Goal: Task Accomplishment & Management: Manage account settings

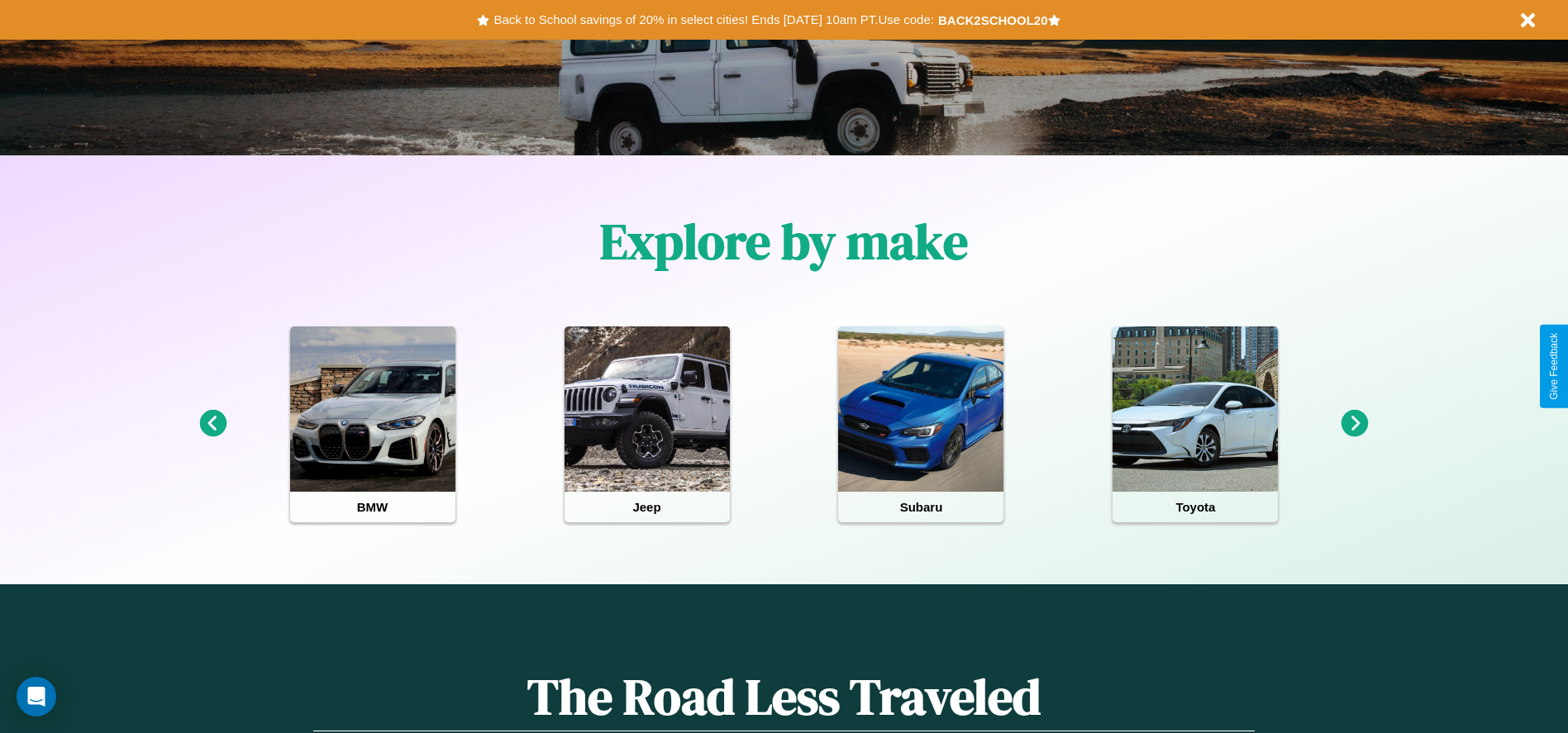
scroll to position [343, 0]
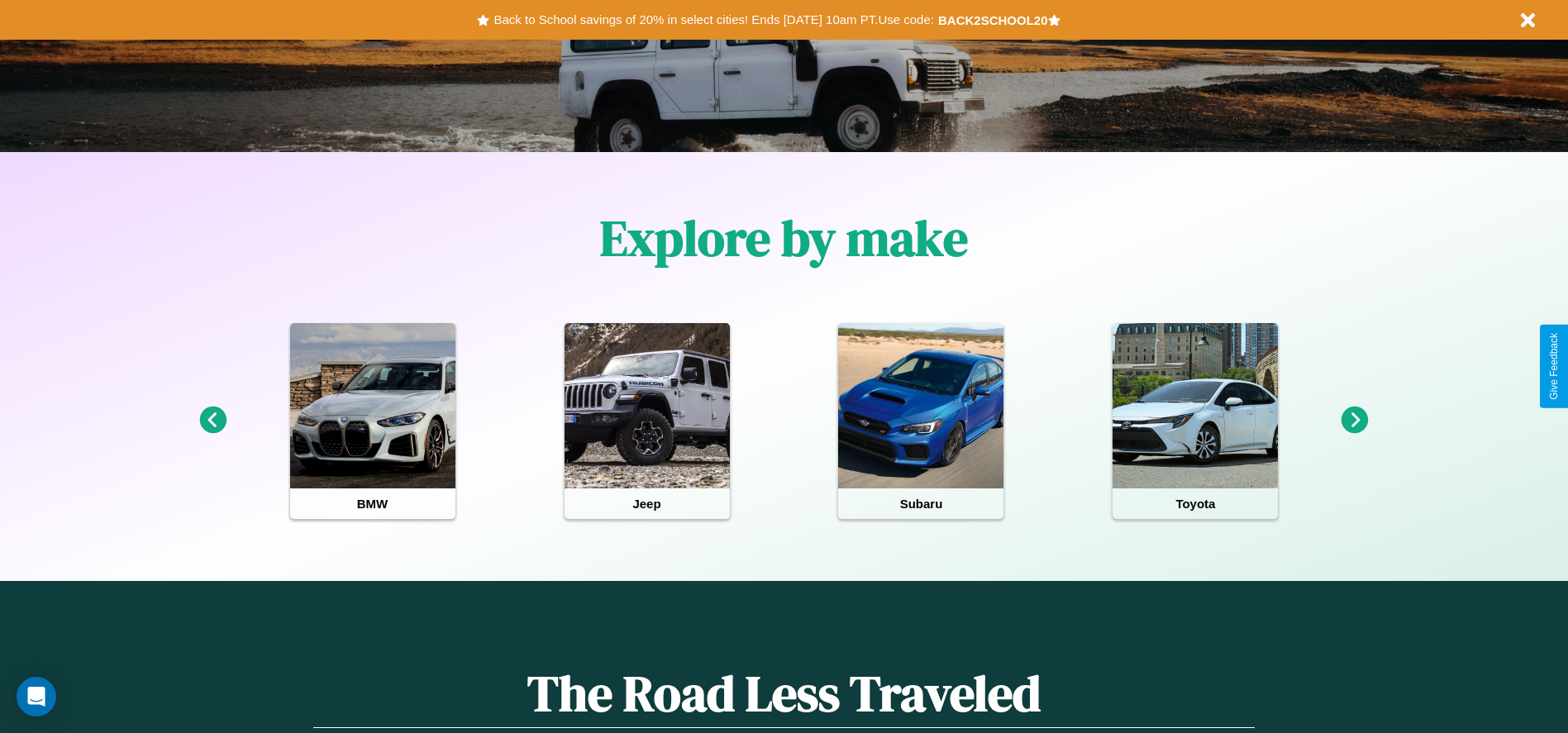
click at [1355, 421] on icon at bounding box center [1355, 420] width 27 height 27
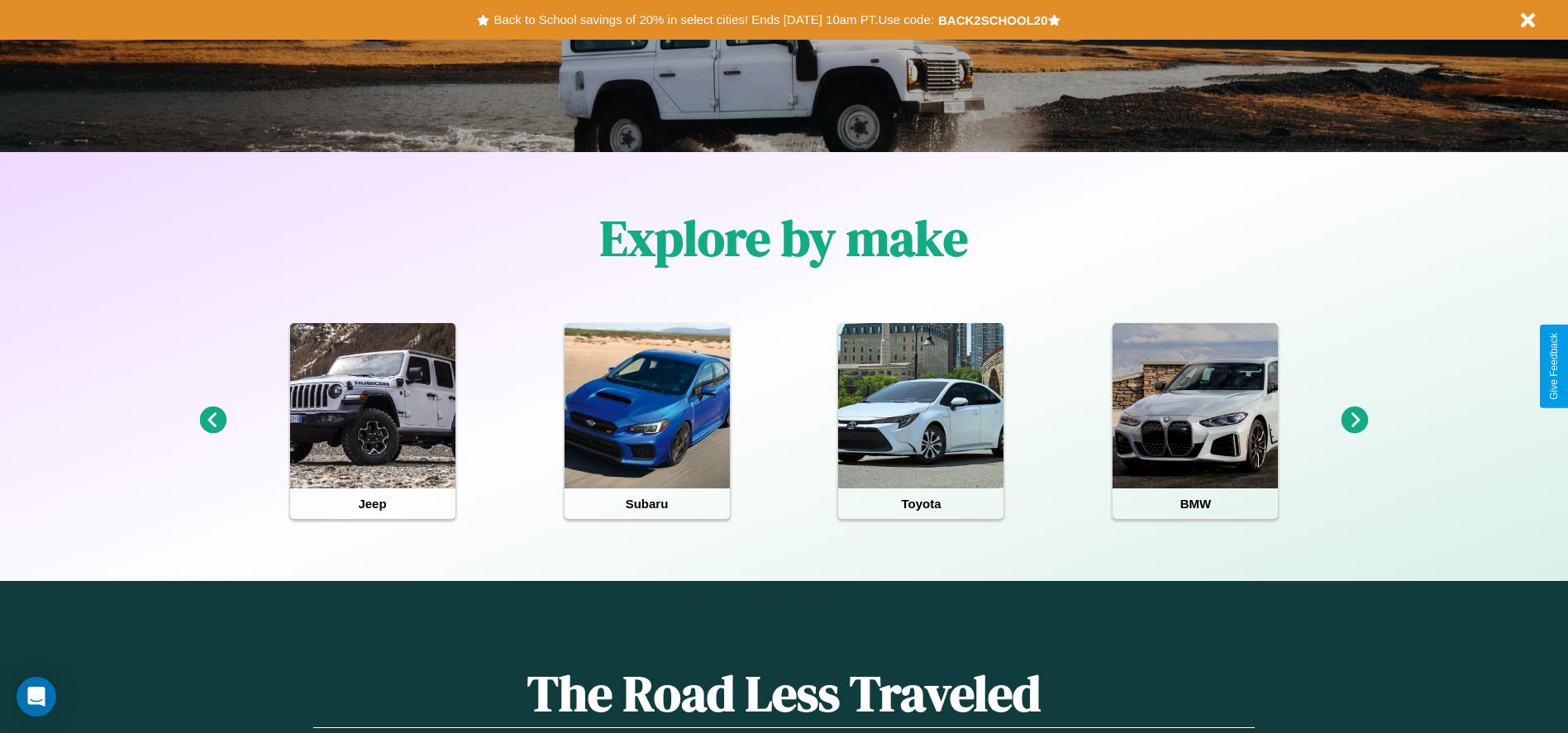
click at [1355, 421] on icon at bounding box center [1355, 420] width 27 height 27
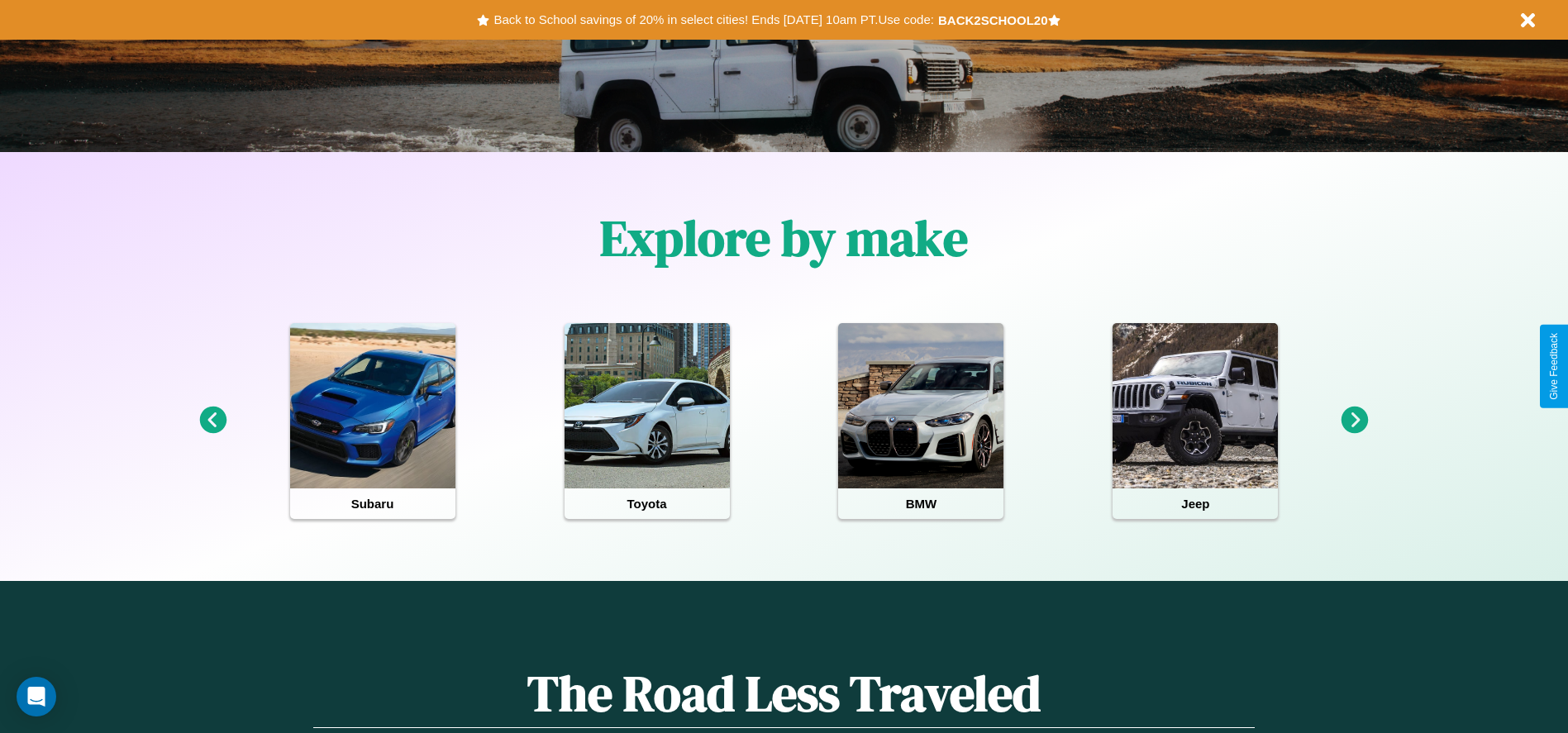
click at [1355, 421] on icon at bounding box center [1355, 420] width 27 height 27
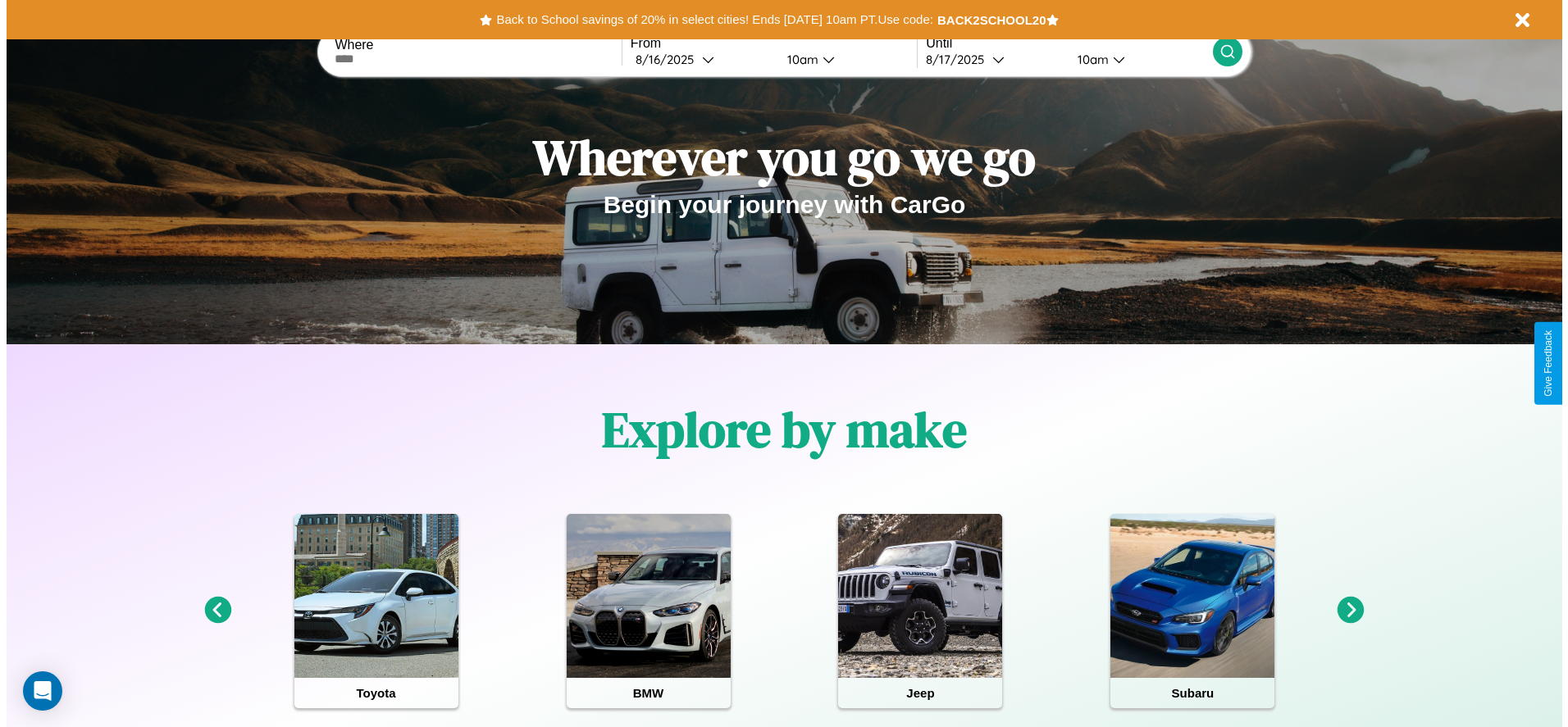
scroll to position [0, 0]
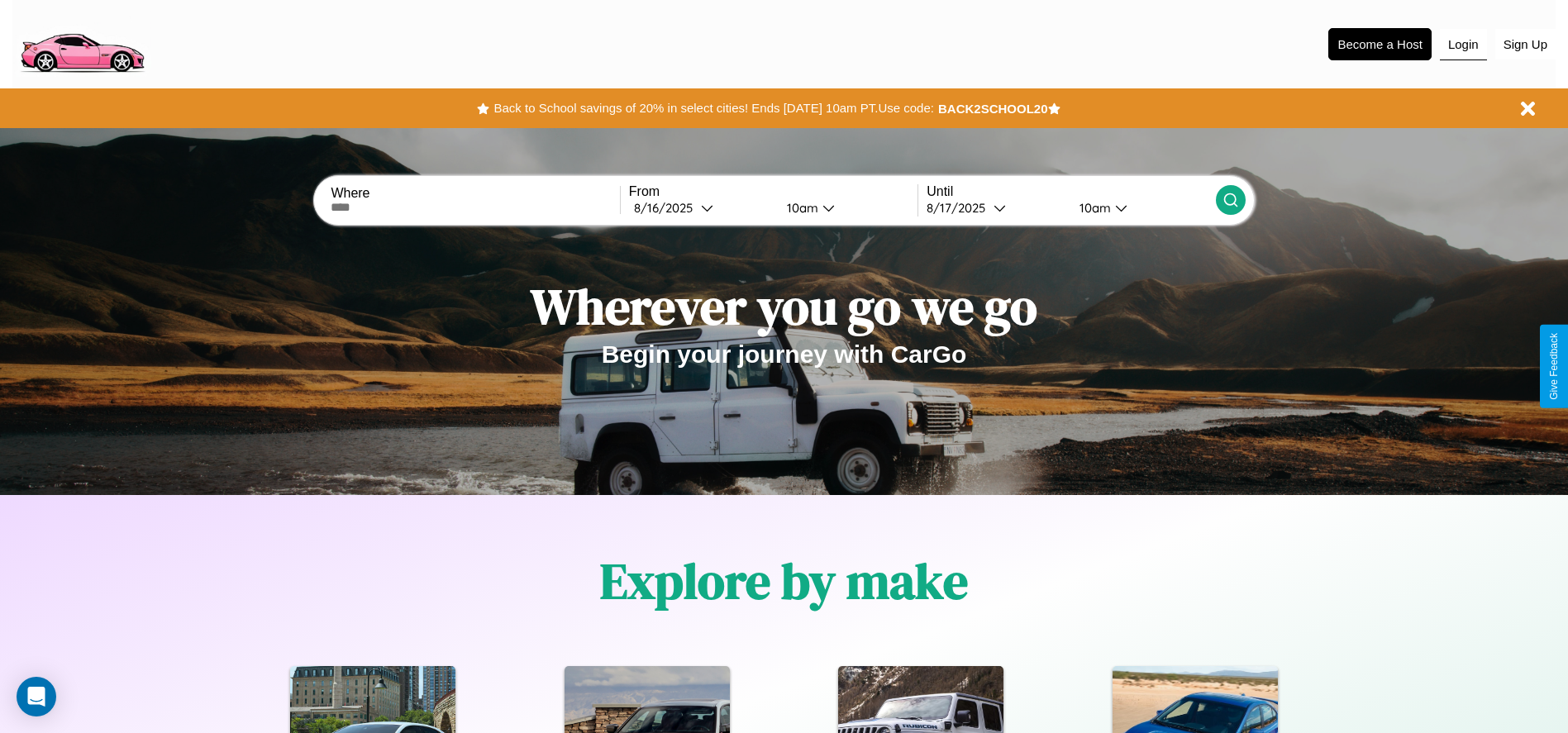
click at [1462, 44] on button "Login" at bounding box center [1462, 45] width 47 height 32
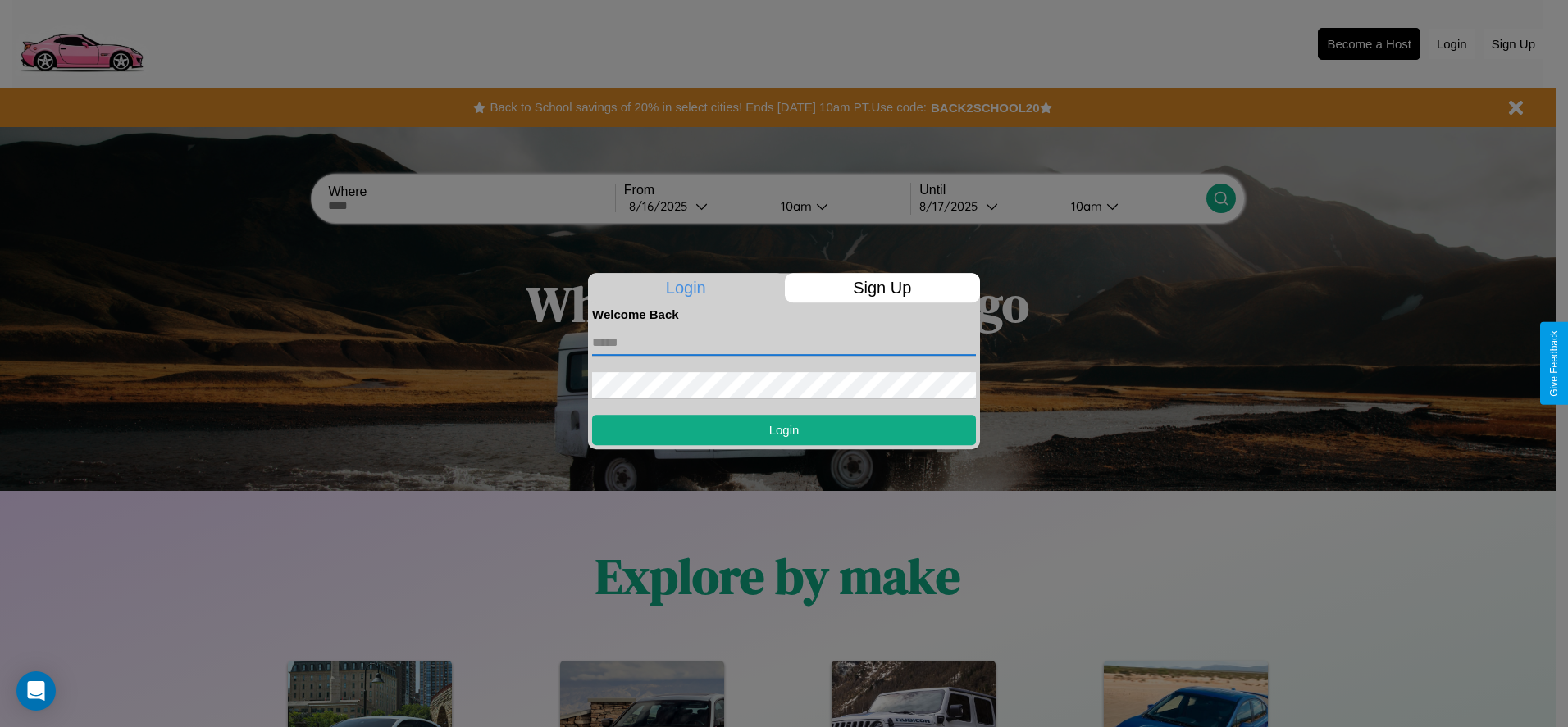
click at [784, 342] on input "text" at bounding box center [784, 342] width 384 height 27
type input "**********"
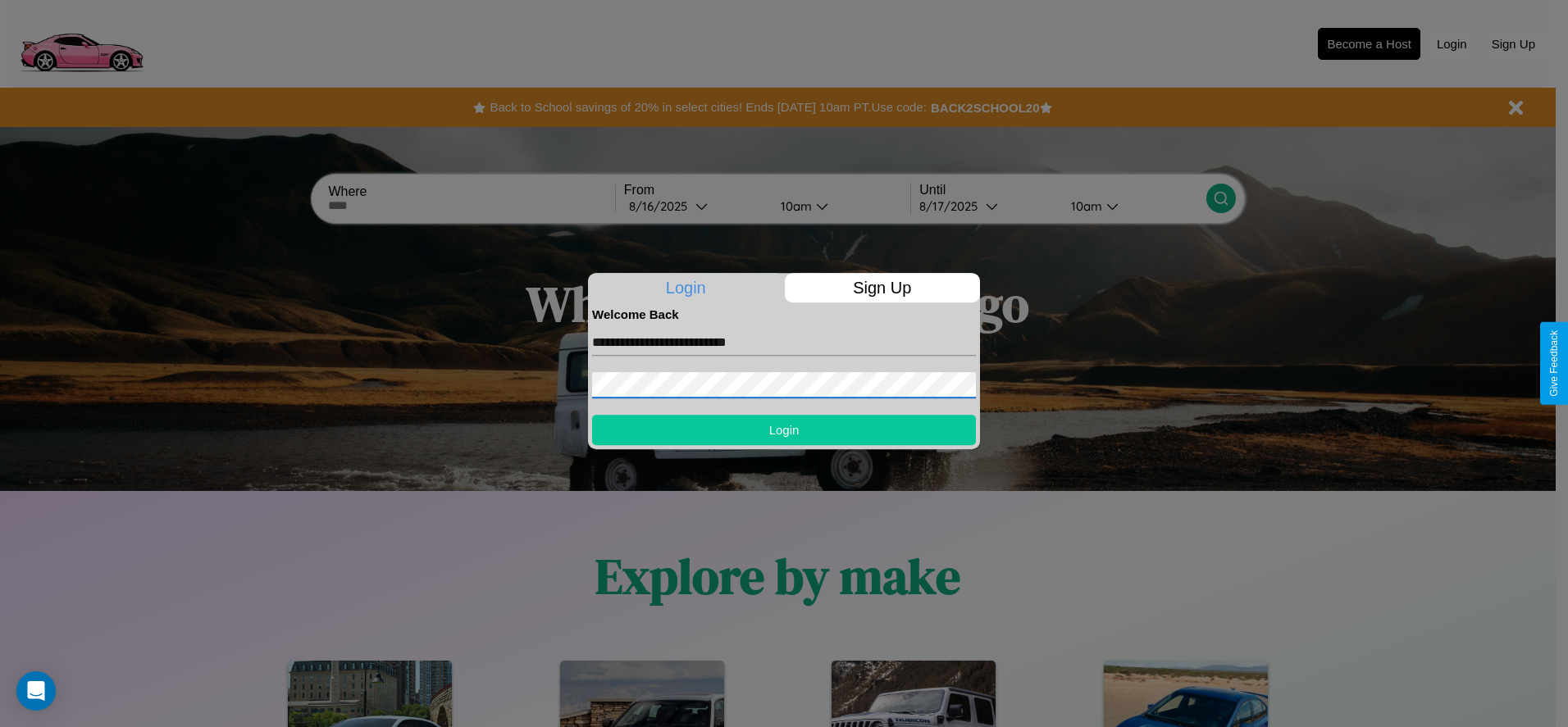
click at [784, 429] on button "Login" at bounding box center [784, 429] width 384 height 31
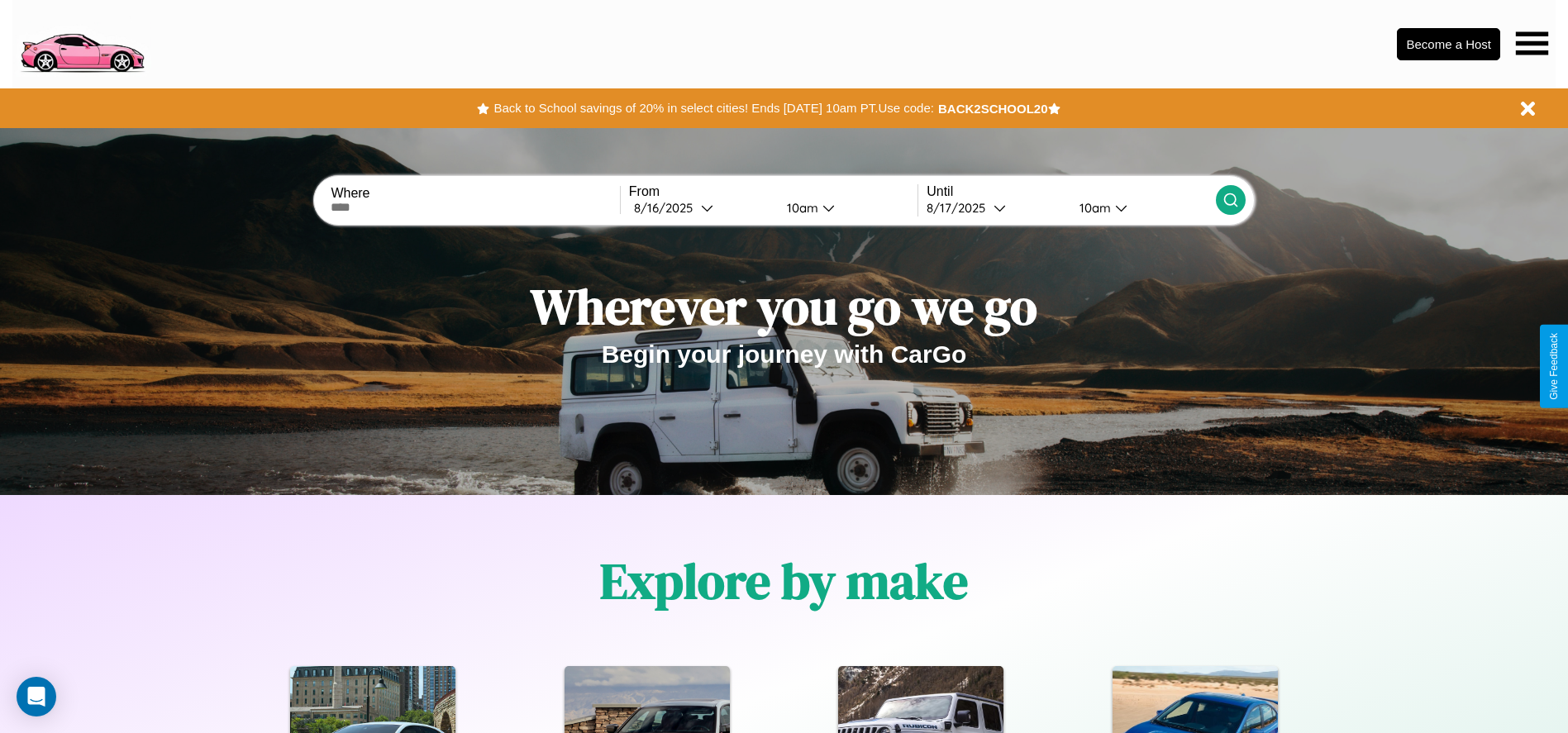
click at [1531, 43] on icon at bounding box center [1531, 43] width 32 height 23
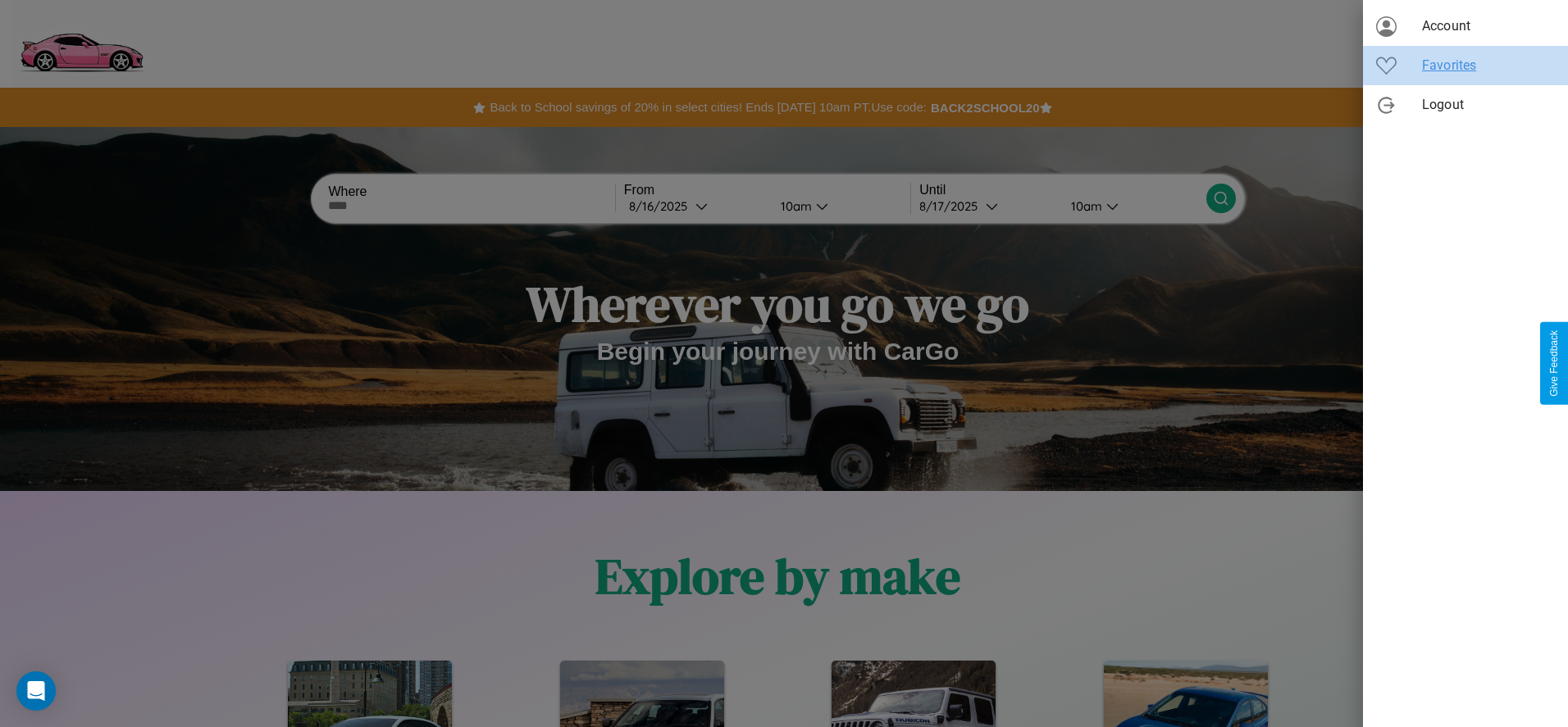
click at [1466, 65] on span "Favorites" at bounding box center [1489, 65] width 133 height 20
